Goal: Task Accomplishment & Management: Use online tool/utility

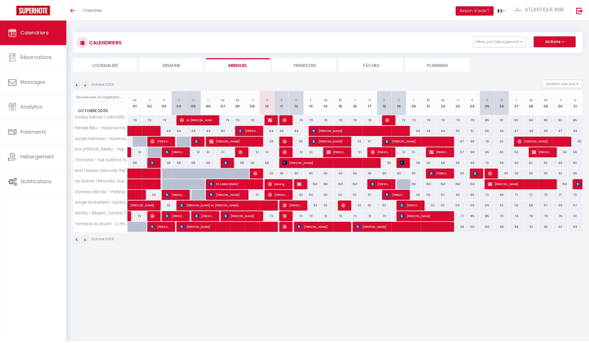
scroll to position [20, 0]
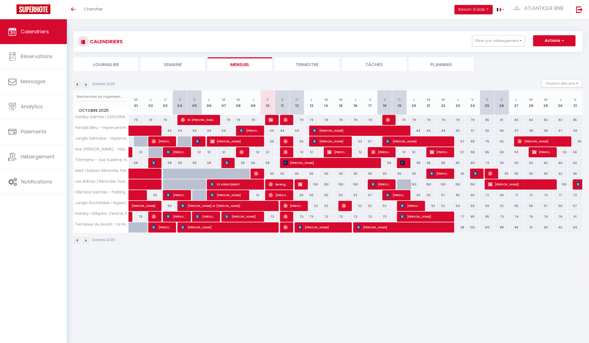
click at [89, 85] on img at bounding box center [86, 84] width 6 height 6
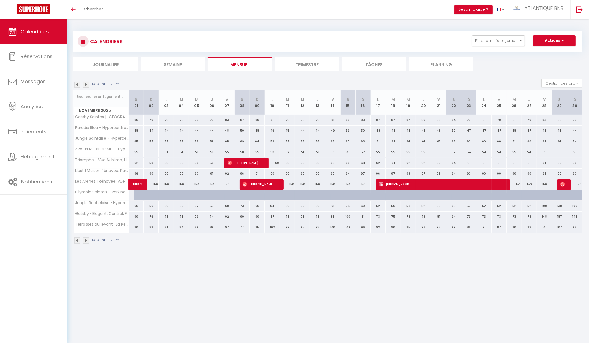
click at [89, 85] on img at bounding box center [86, 84] width 6 height 6
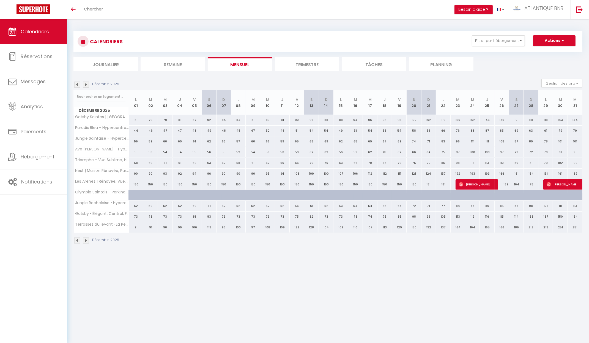
click at [89, 85] on img at bounding box center [86, 84] width 6 height 6
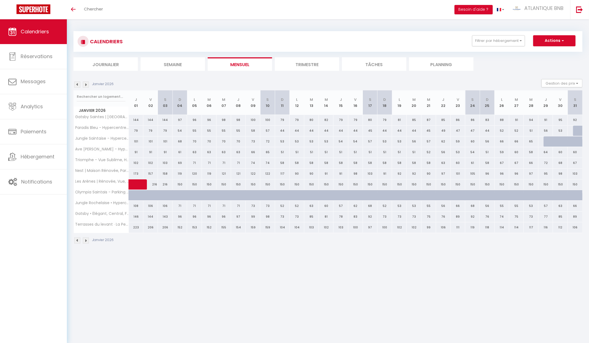
click at [75, 87] on img at bounding box center [77, 84] width 6 height 6
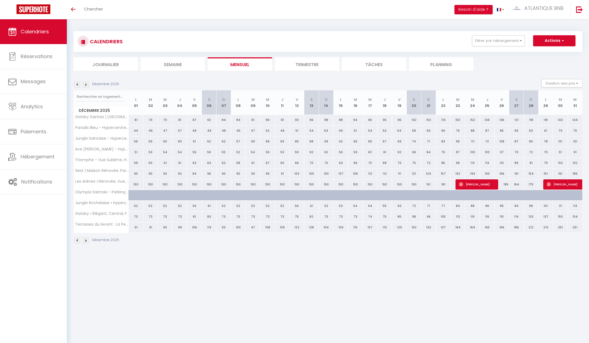
click at [85, 85] on img at bounding box center [86, 84] width 6 height 6
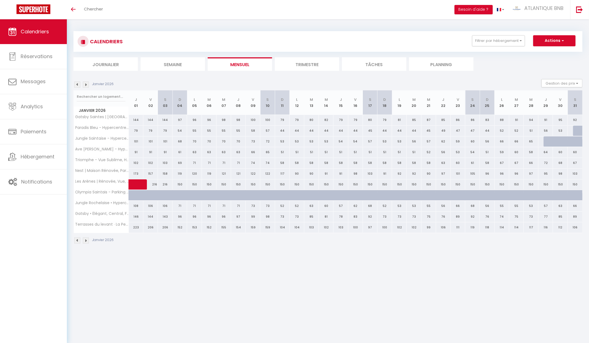
click at [85, 85] on img at bounding box center [86, 84] width 6 height 6
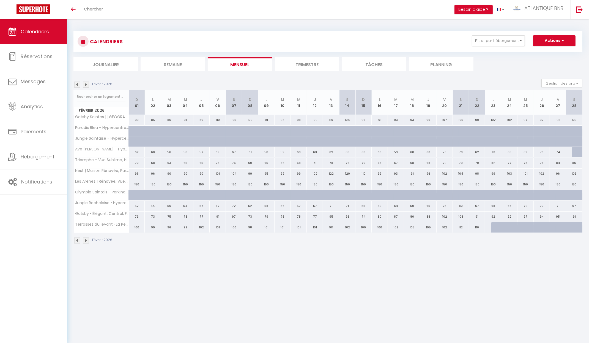
click at [85, 85] on img at bounding box center [86, 84] width 6 height 6
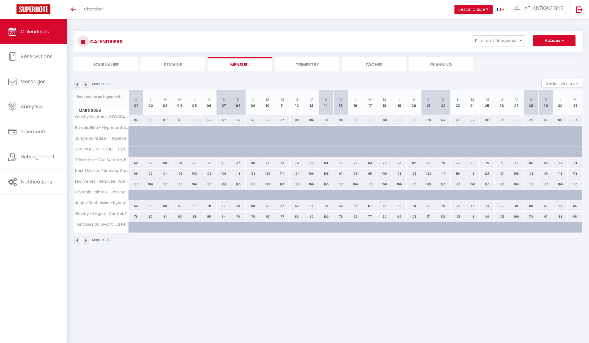
click at [78, 85] on img at bounding box center [77, 84] width 6 height 6
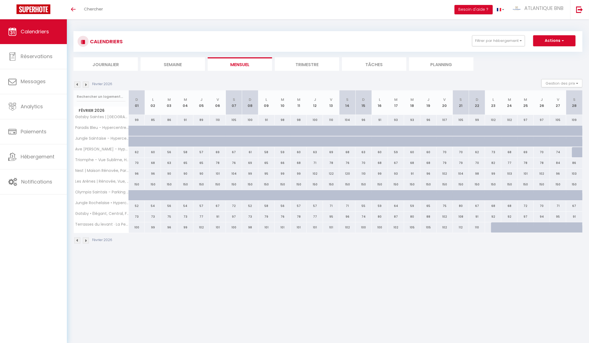
click at [78, 85] on img at bounding box center [77, 84] width 6 height 6
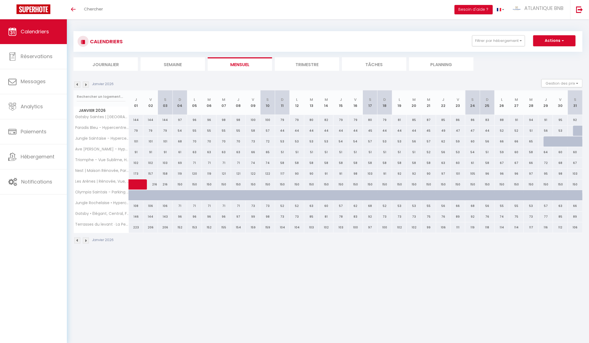
click at [78, 85] on img at bounding box center [77, 84] width 6 height 6
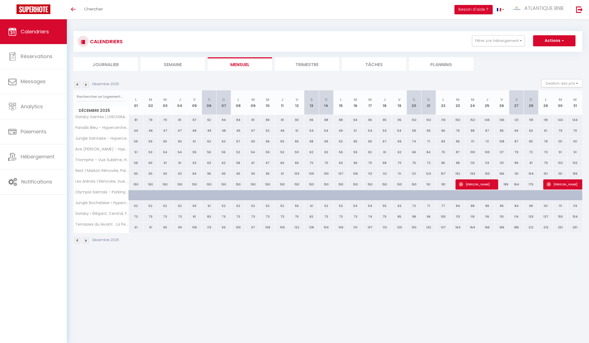
click at [78, 85] on img at bounding box center [77, 84] width 6 height 6
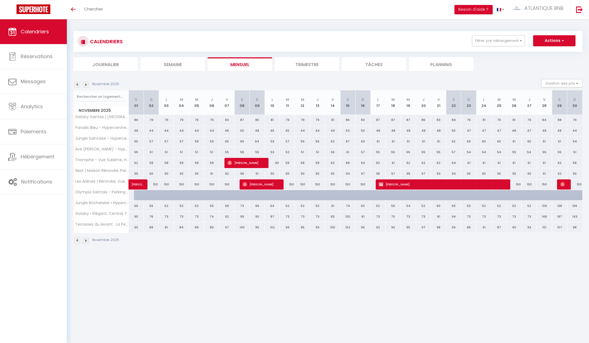
click at [78, 85] on img at bounding box center [77, 84] width 6 height 6
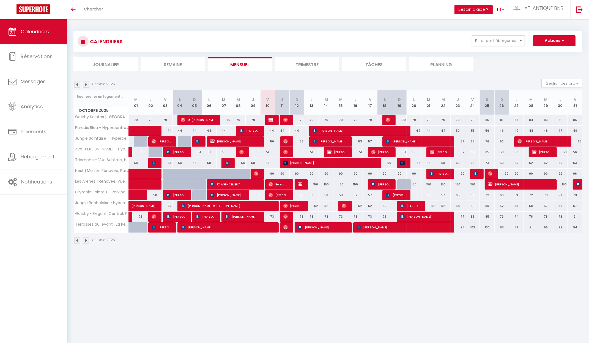
click at [365, 274] on body "🟢 Des questions ou besoin d'assistance pour la migration AirBnB? Prenez rdv >>>…" at bounding box center [294, 190] width 589 height 343
click at [44, 107] on link "Analytics" at bounding box center [33, 106] width 67 height 25
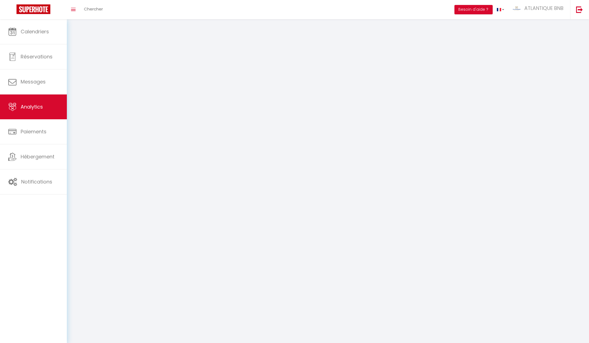
select select "2025"
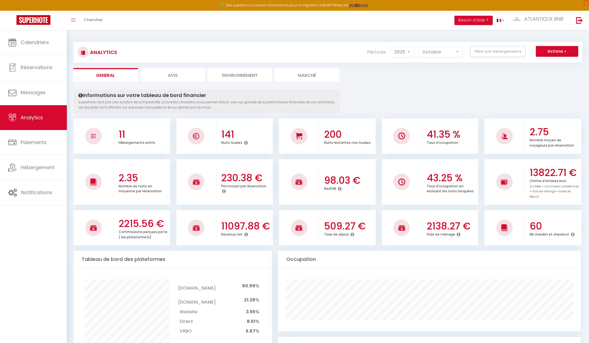
click at [453, 58] on div "Actions Génération SuperConciergerie Génération SuperAnalyzer Génération SuperE…" at bounding box center [370, 52] width 423 height 12
click at [453, 55] on select "[PERSON_NAME] Mars [PERSON_NAME] Juin Juillet Août Septembre Octobre Novembre D…" at bounding box center [441, 52] width 44 height 11
click at [420, 47] on select "[PERSON_NAME] Mars [PERSON_NAME] Juin Juillet Août Septembre Octobre Novembre D…" at bounding box center [441, 52] width 44 height 11
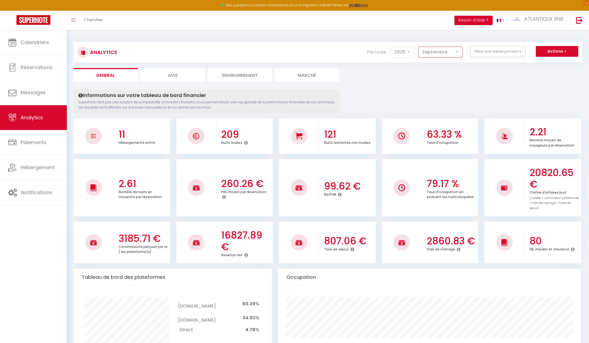
click at [450, 56] on select "[PERSON_NAME] Mars [PERSON_NAME] Juin Juillet Août Septembre Octobre Novembre D…" at bounding box center [441, 52] width 44 height 11
click at [420, 47] on select "[PERSON_NAME] Mars [PERSON_NAME] Juin Juillet Août Septembre Octobre Novembre D…" at bounding box center [441, 52] width 44 height 11
click at [451, 51] on select "[PERSON_NAME] Mars [PERSON_NAME] Juin Juillet Août Septembre Octobre Novembre D…" at bounding box center [441, 52] width 44 height 11
click at [420, 47] on select "[PERSON_NAME] Mars [PERSON_NAME] Juin Juillet Août Septembre Octobre Novembre D…" at bounding box center [441, 52] width 44 height 11
click at [451, 51] on select "[PERSON_NAME] Mars [PERSON_NAME] Juin Juillet Août Septembre Octobre Novembre D…" at bounding box center [441, 52] width 44 height 11
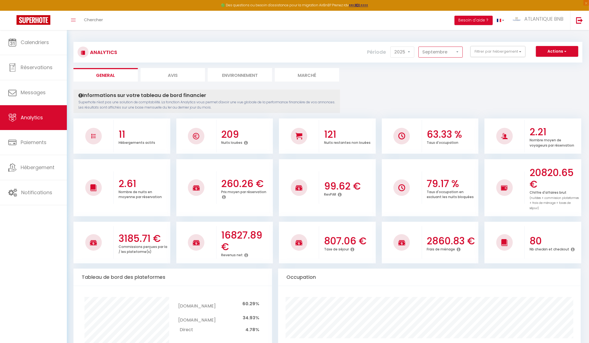
select select "10"
click at [420, 47] on select "[PERSON_NAME] Mars [PERSON_NAME] Juin Juillet Août Septembre Octobre Novembre D…" at bounding box center [441, 52] width 44 height 11
